Goal: Task Accomplishment & Management: Manage account settings

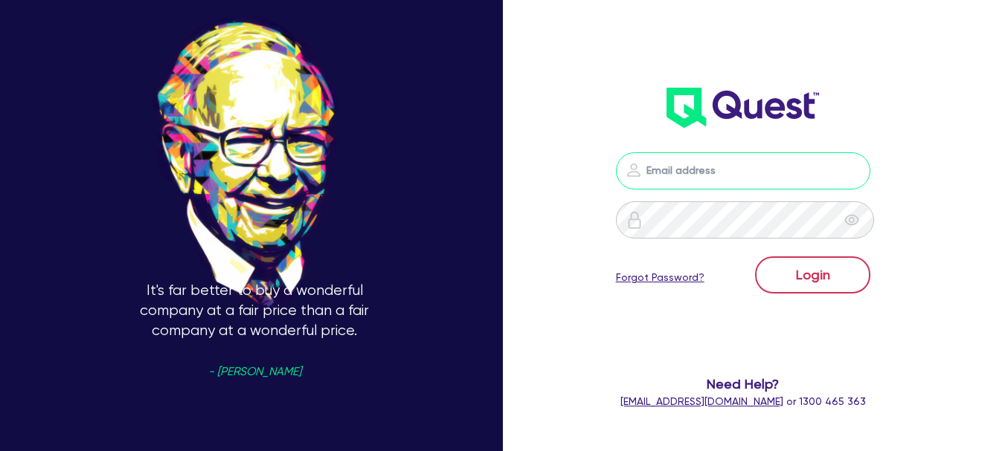
type input "[EMAIL_ADDRESS][DOMAIN_NAME]"
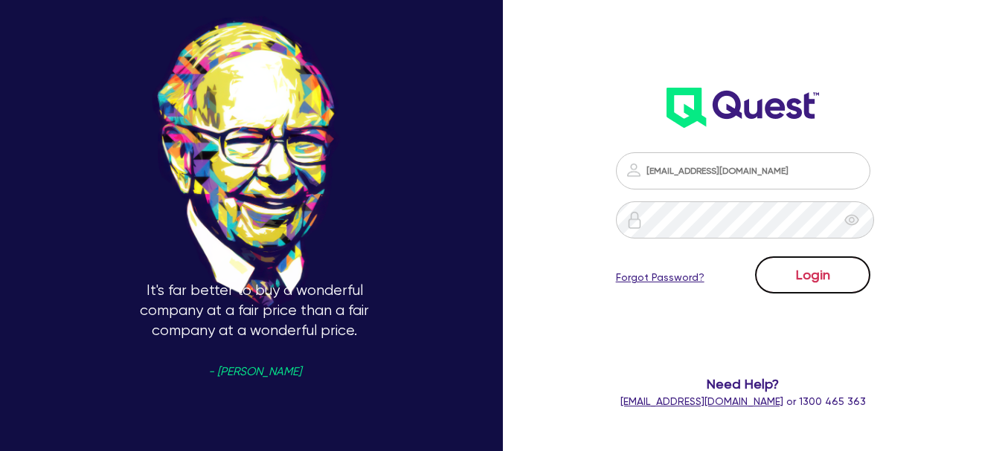
click at [802, 277] on button "Login" at bounding box center [812, 275] width 115 height 37
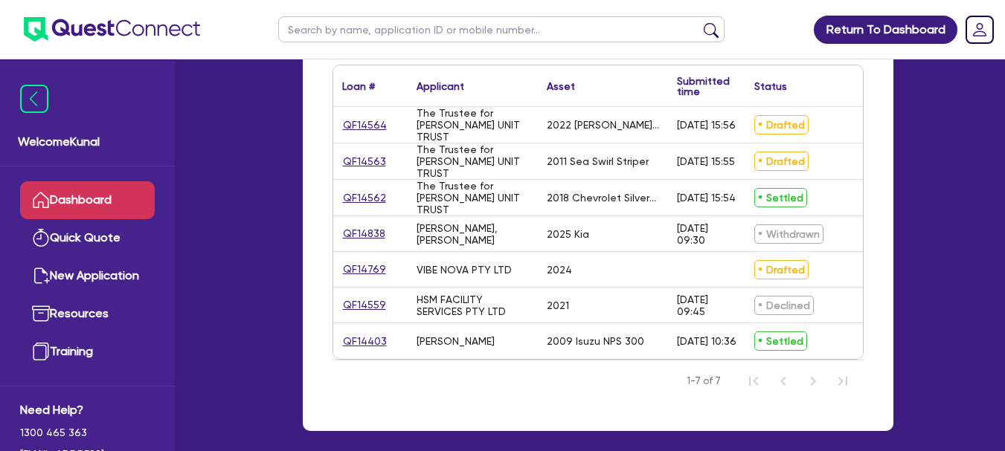
scroll to position [223, 0]
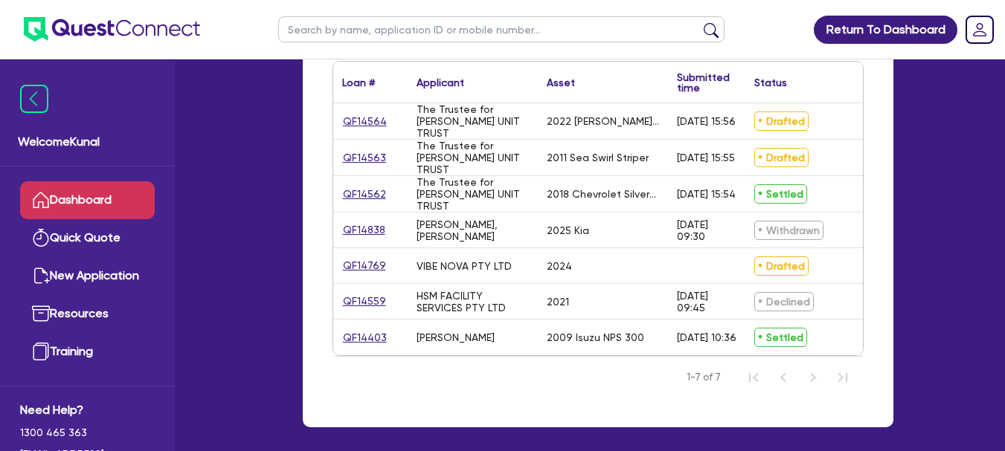
click at [960, 39] on link "Dropdown toggle" at bounding box center [979, 29] width 39 height 39
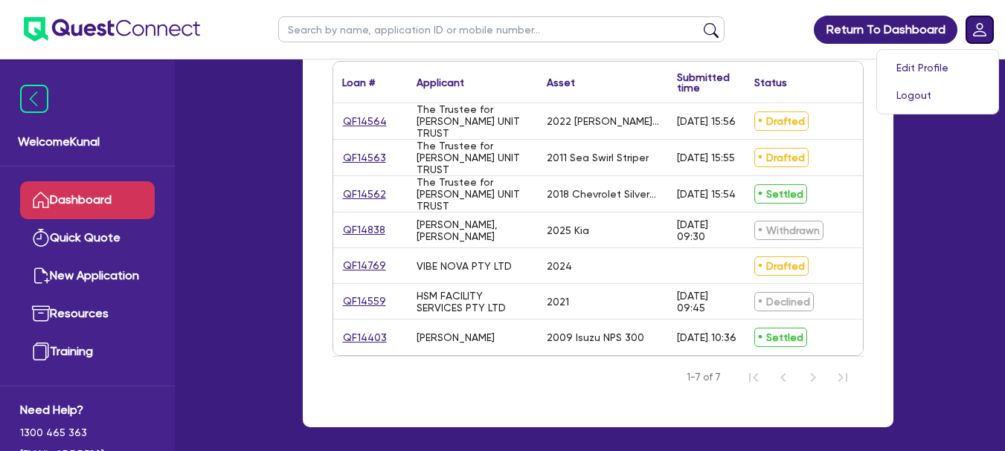
click at [969, 37] on rect "Dropdown toggle" at bounding box center [979, 29] width 27 height 27
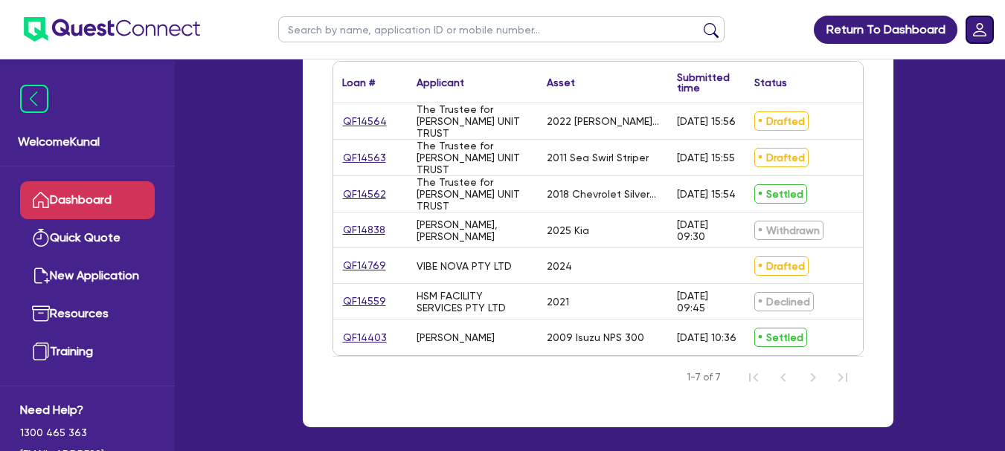
click at [968, 32] on rect "Dropdown toggle" at bounding box center [979, 29] width 27 height 27
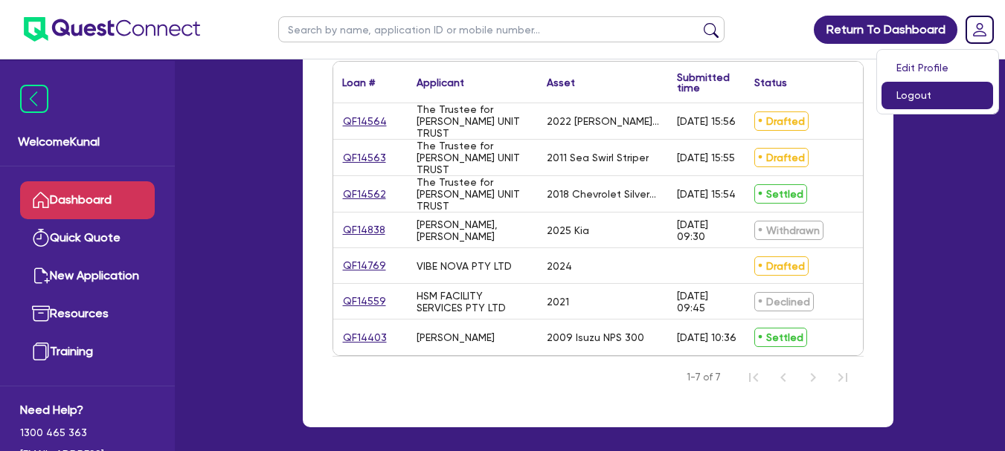
click at [918, 97] on link "Logout" at bounding box center [937, 96] width 112 height 28
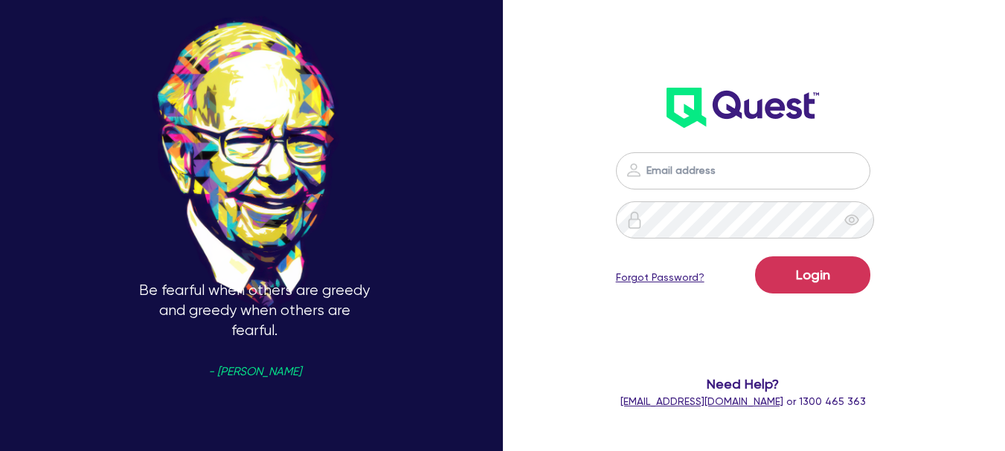
type input "[EMAIL_ADDRESS][DOMAIN_NAME]"
